Goal: Communication & Community: Participate in discussion

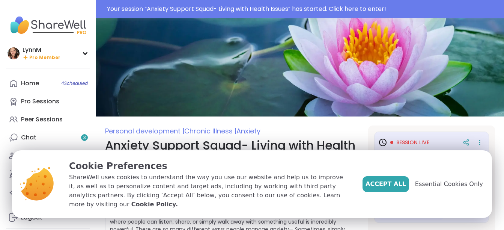
click at [402, 188] on span "Accept All" at bounding box center [385, 183] width 41 height 9
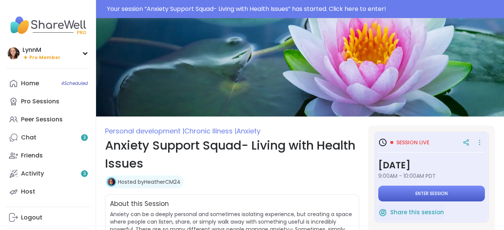
click at [415, 194] on span "Enter session" at bounding box center [431, 193] width 32 height 6
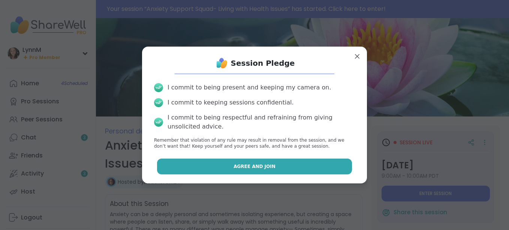
click at [317, 166] on button "Agree and Join" at bounding box center [254, 166] width 195 height 16
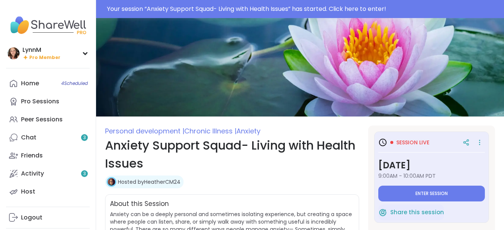
type textarea "*"
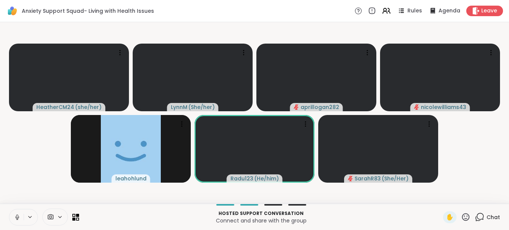
click at [17, 218] on icon at bounding box center [17, 219] width 0 height 2
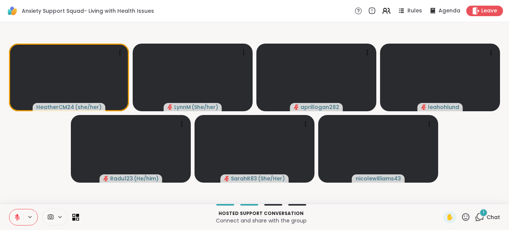
click at [475, 219] on icon at bounding box center [479, 216] width 9 height 9
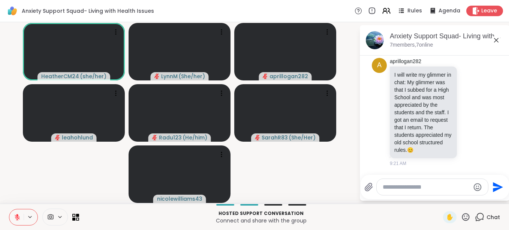
scroll to position [662, 0]
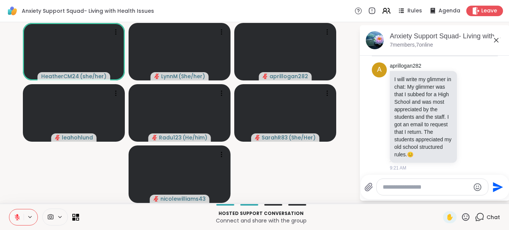
click at [498, 38] on icon at bounding box center [496, 40] width 9 height 9
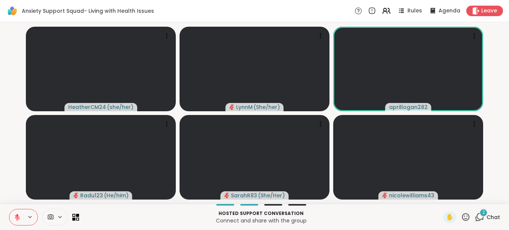
click at [480, 217] on div "2 Chat" at bounding box center [487, 217] width 25 height 12
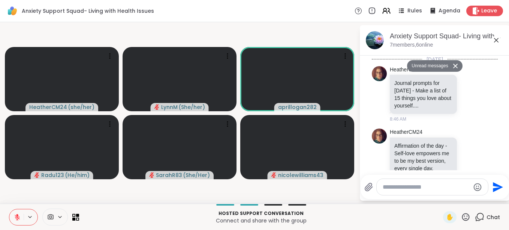
scroll to position [938, 0]
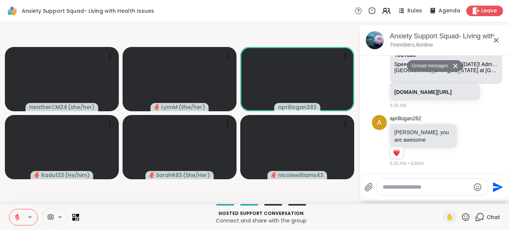
click at [495, 42] on icon at bounding box center [496, 40] width 5 height 5
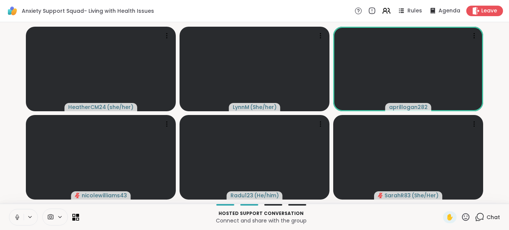
click at [17, 218] on icon at bounding box center [17, 216] width 7 height 7
click at [361, 214] on p "Hosted support conversation" at bounding box center [261, 213] width 355 height 7
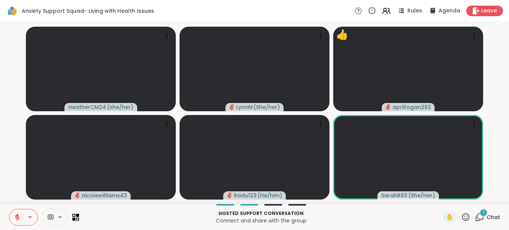
click at [475, 218] on icon at bounding box center [479, 216] width 9 height 9
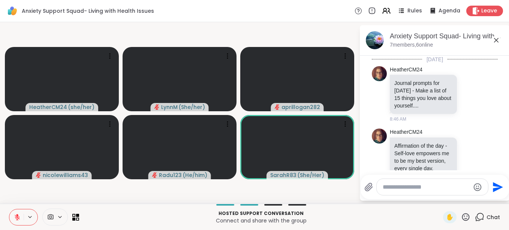
scroll to position [1004, 0]
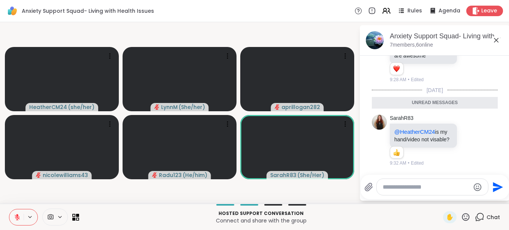
click at [497, 38] on icon at bounding box center [496, 40] width 9 height 9
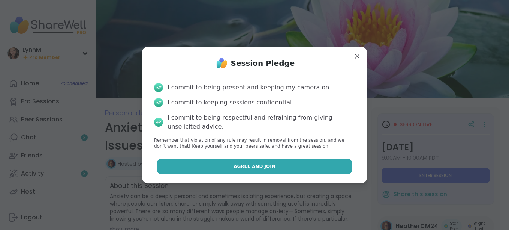
click at [292, 167] on button "Agree and Join" at bounding box center [254, 166] width 195 height 16
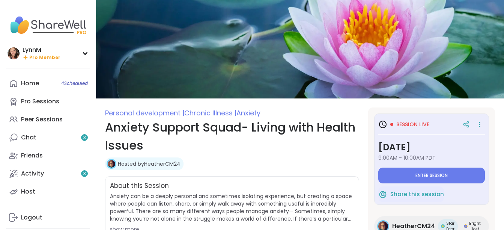
type textarea "*"
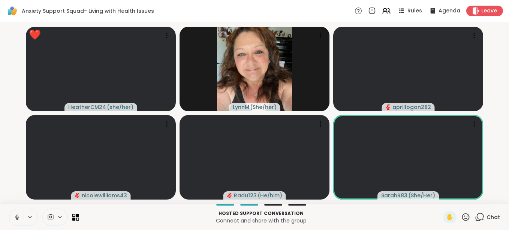
click at [18, 218] on icon at bounding box center [17, 216] width 7 height 7
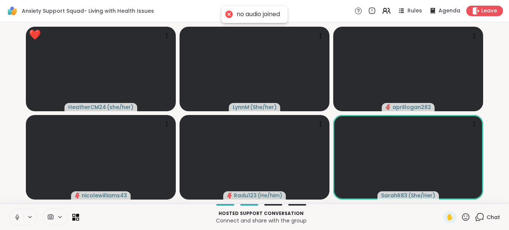
click at [17, 218] on icon at bounding box center [17, 216] width 7 height 7
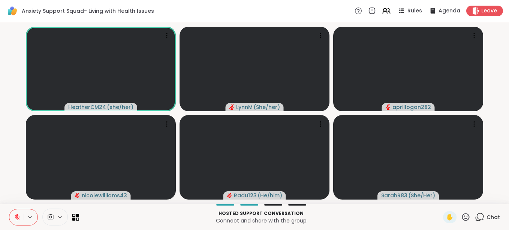
click at [358, 214] on p "Hosted support conversation" at bounding box center [261, 213] width 355 height 7
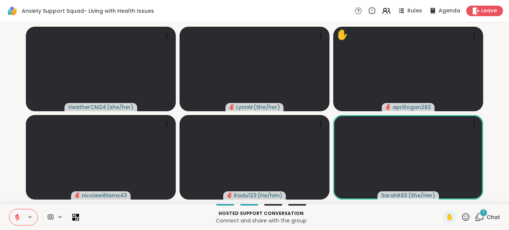
click at [475, 216] on icon at bounding box center [479, 216] width 9 height 9
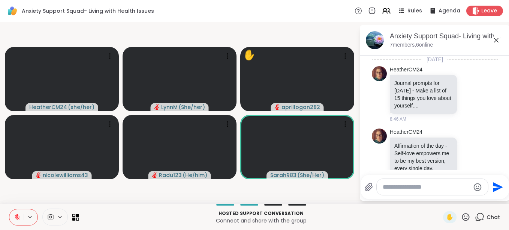
scroll to position [1104, 0]
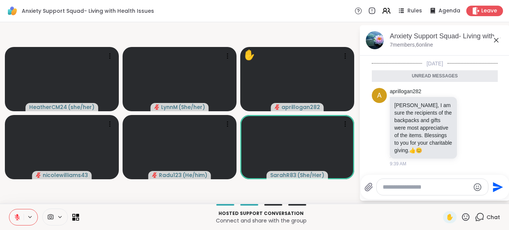
click at [497, 41] on icon at bounding box center [496, 40] width 9 height 9
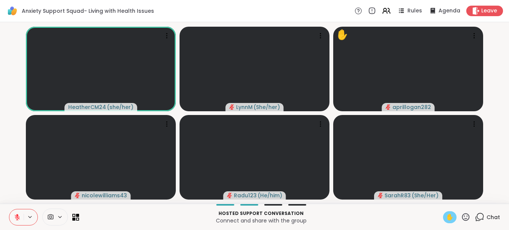
click at [447, 222] on div "✋" at bounding box center [450, 217] width 14 height 12
click at [16, 219] on icon at bounding box center [17, 216] width 7 height 7
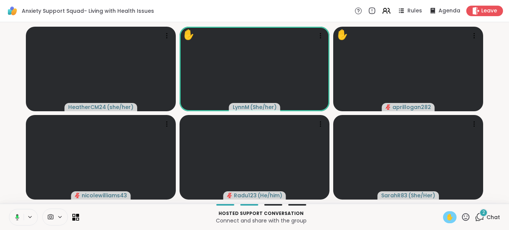
click at [17, 216] on icon at bounding box center [17, 216] width 2 height 3
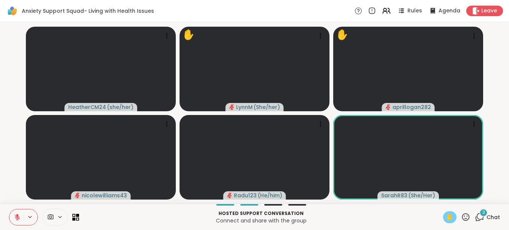
click at [17, 217] on icon at bounding box center [17, 216] width 5 height 5
click at [446, 216] on span "✋" at bounding box center [450, 216] width 8 height 9
click at [476, 216] on icon at bounding box center [479, 216] width 9 height 9
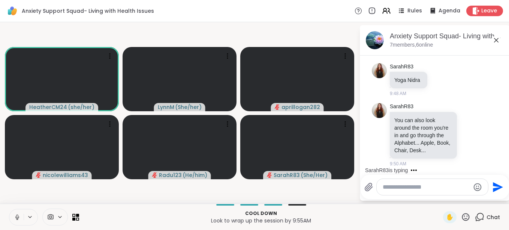
scroll to position [1378, 0]
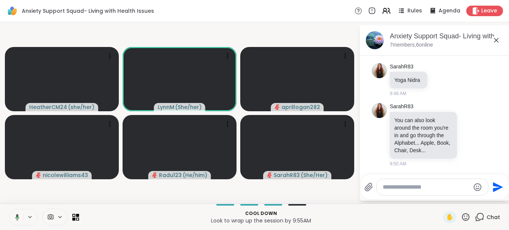
click at [17, 216] on icon at bounding box center [17, 216] width 4 height 6
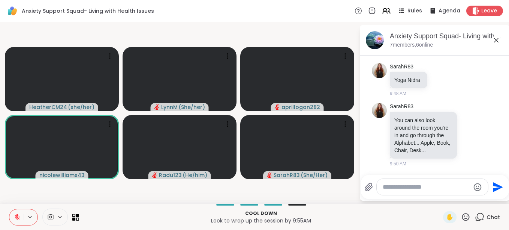
click at [495, 41] on icon at bounding box center [496, 40] width 9 height 9
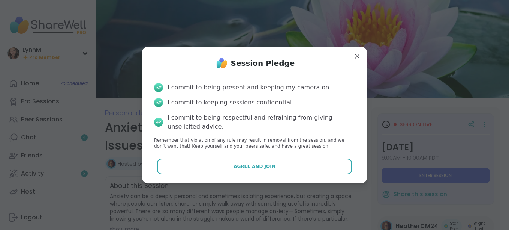
click at [251, 169] on span "Agree and Join" at bounding box center [255, 166] width 42 height 7
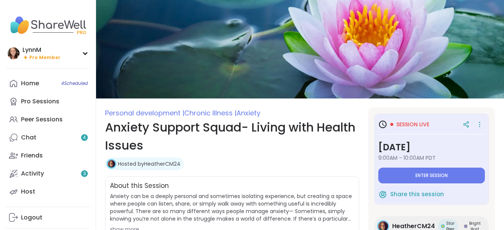
type textarea "*"
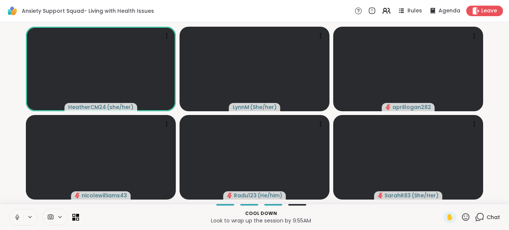
click at [17, 217] on icon at bounding box center [17, 215] width 2 height 3
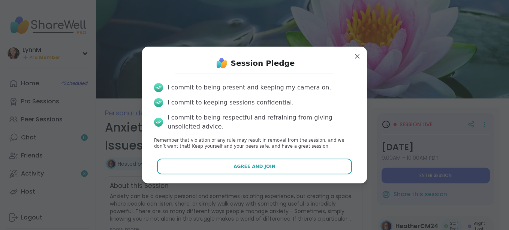
click at [283, 164] on button "Agree and Join" at bounding box center [254, 166] width 195 height 16
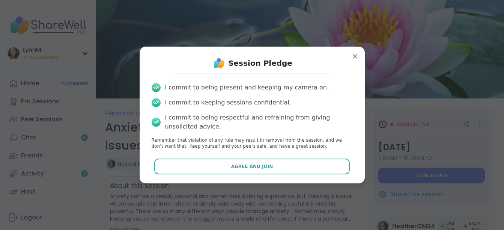
type textarea "*"
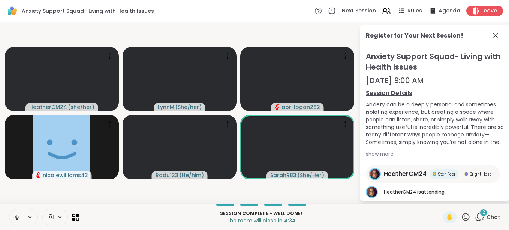
click at [18, 218] on icon at bounding box center [17, 216] width 7 height 7
click at [491, 36] on icon at bounding box center [495, 35] width 9 height 9
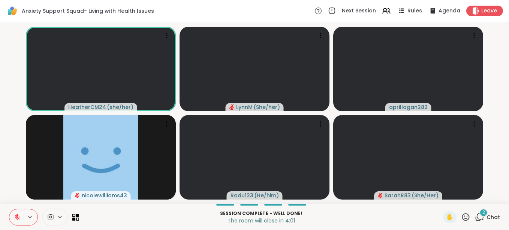
click at [476, 216] on icon at bounding box center [479, 216] width 9 height 9
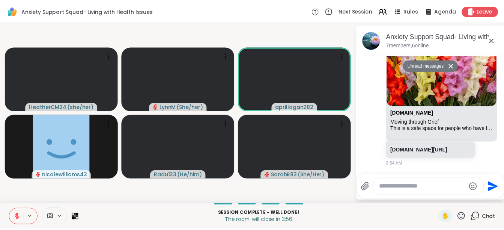
scroll to position [1766, 0]
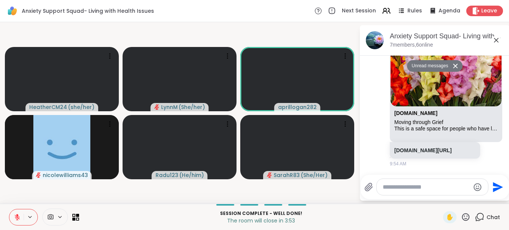
click at [495, 41] on icon at bounding box center [496, 40] width 9 height 9
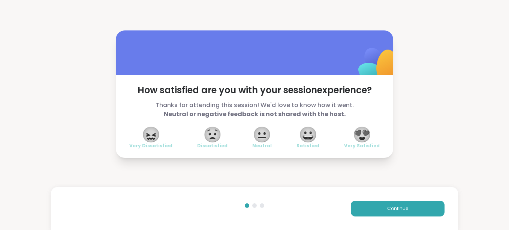
click at [361, 134] on span "😍" at bounding box center [362, 135] width 19 height 14
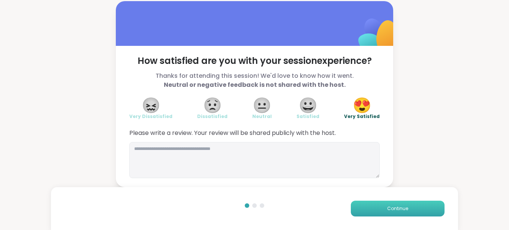
click at [382, 206] on button "Continue" at bounding box center [398, 208] width 94 height 16
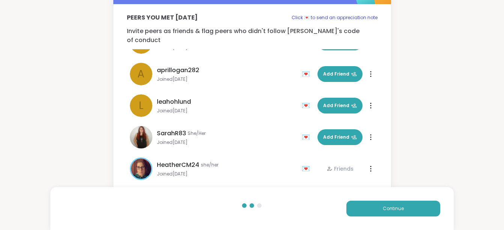
scroll to position [43, 0]
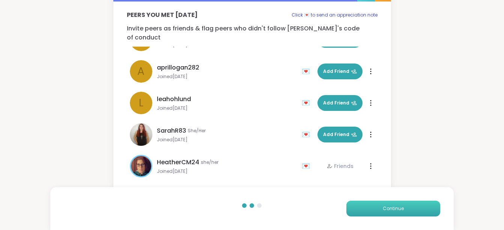
click at [389, 207] on span "Continue" at bounding box center [393, 208] width 21 height 7
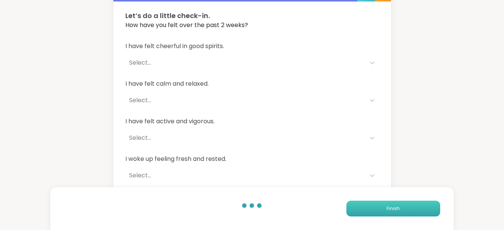
click at [384, 208] on button "Finish" at bounding box center [393, 208] width 94 height 16
